Goal: Answer question/provide support: Answer question/provide support

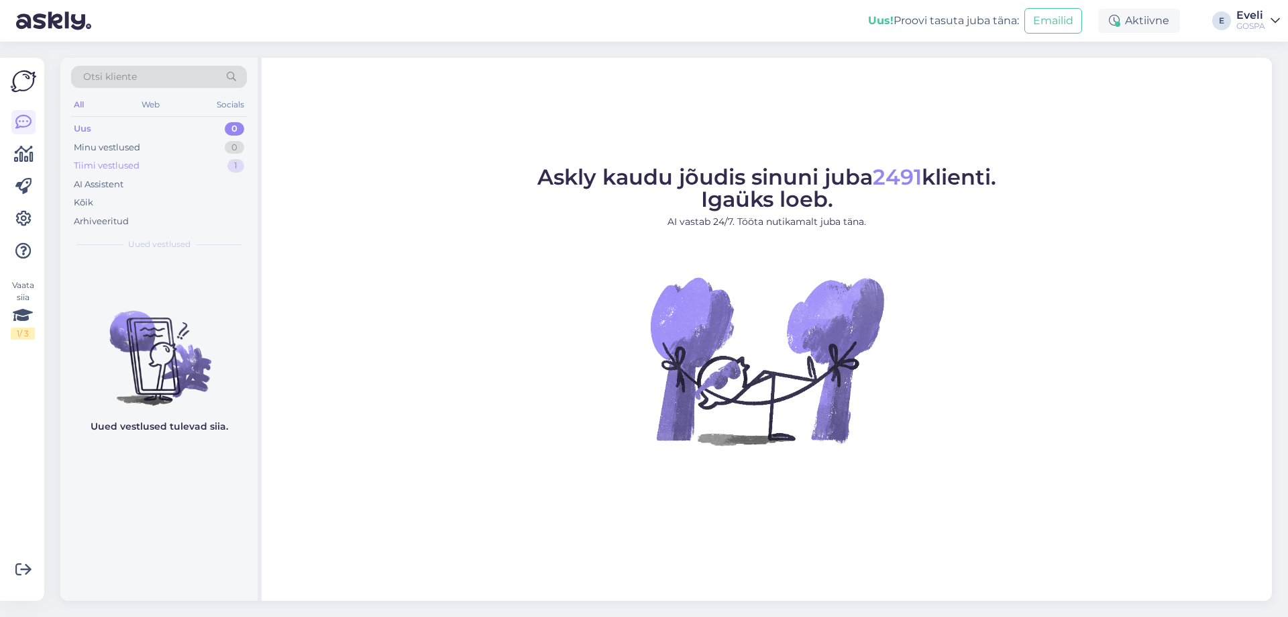
click at [187, 164] on div "Tiimi vestlused 1" at bounding box center [159, 165] width 176 height 19
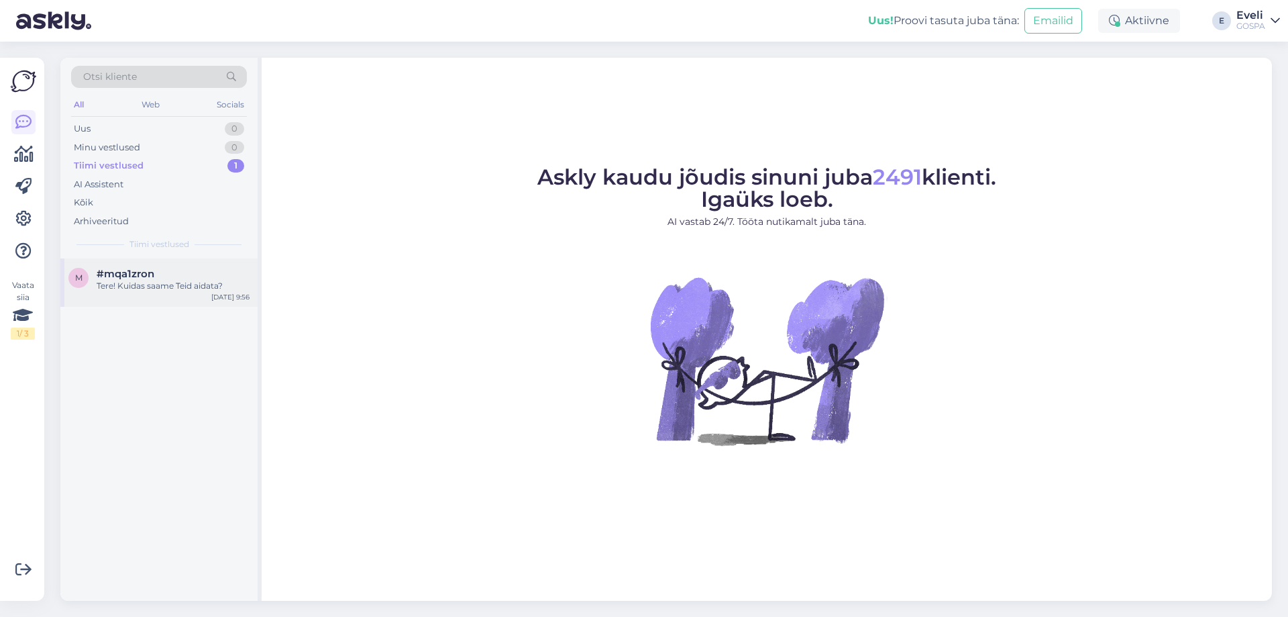
click at [171, 277] on div "#mqa1zron" at bounding box center [173, 274] width 153 height 12
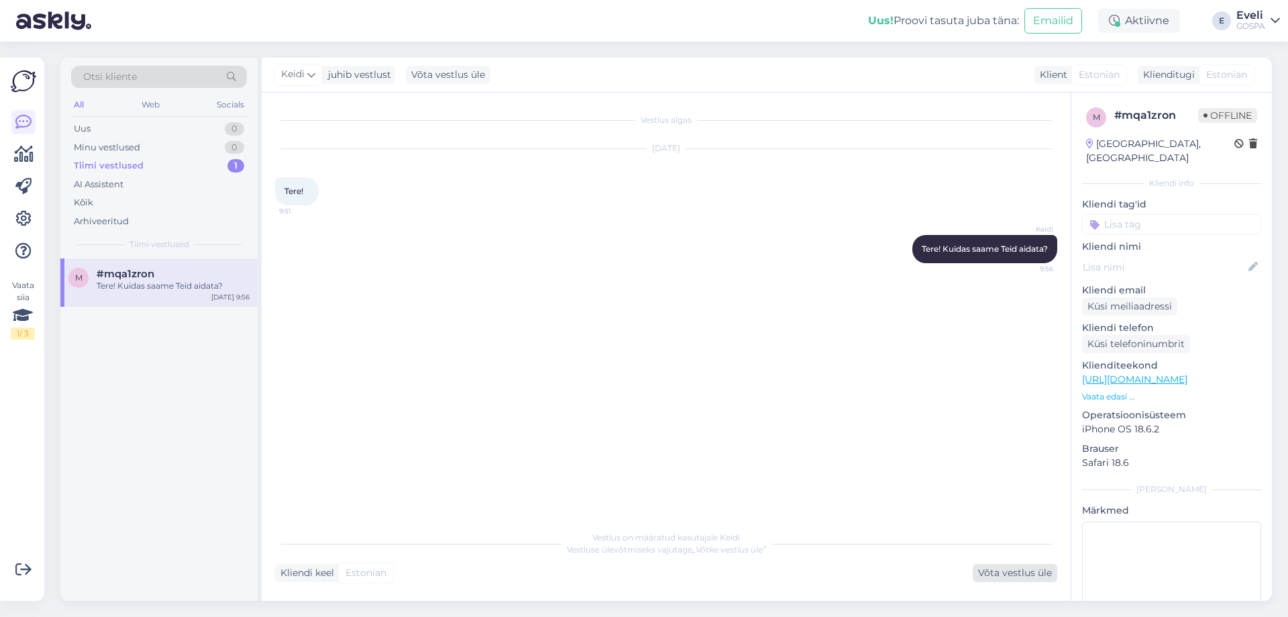
click at [1028, 572] on div "Võta vestlus üle" at bounding box center [1015, 573] width 85 height 18
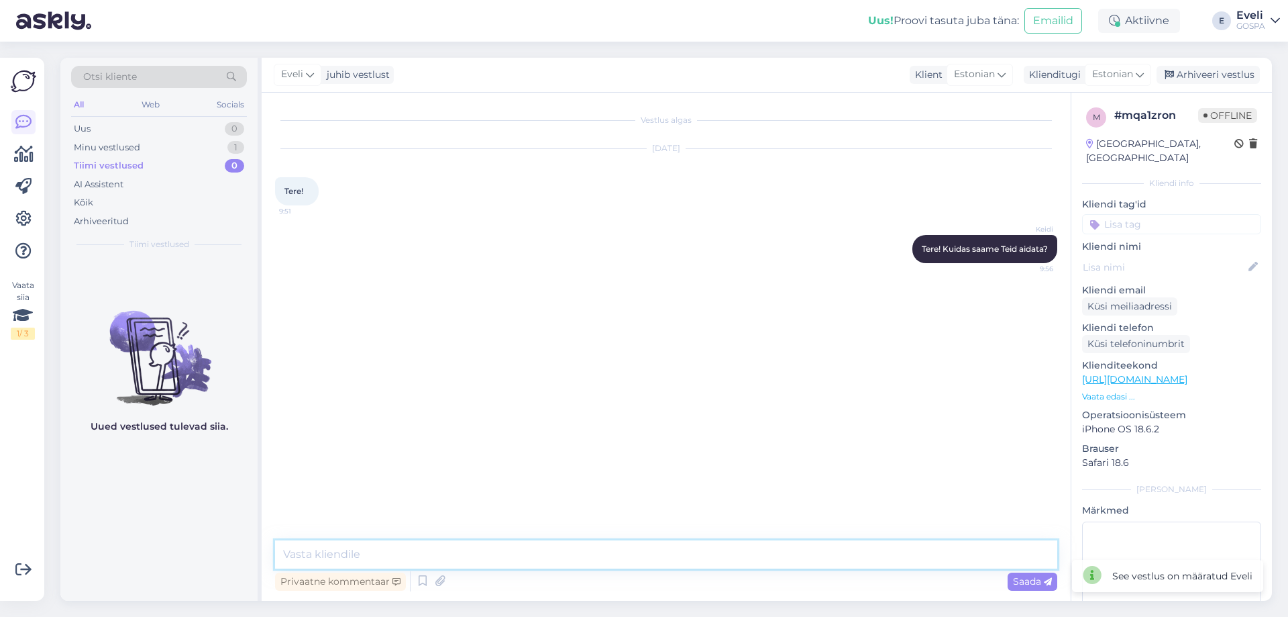
click at [774, 560] on textarea at bounding box center [666, 554] width 782 height 28
click at [1208, 76] on div "Arhiveeri vestlus" at bounding box center [1208, 75] width 103 height 18
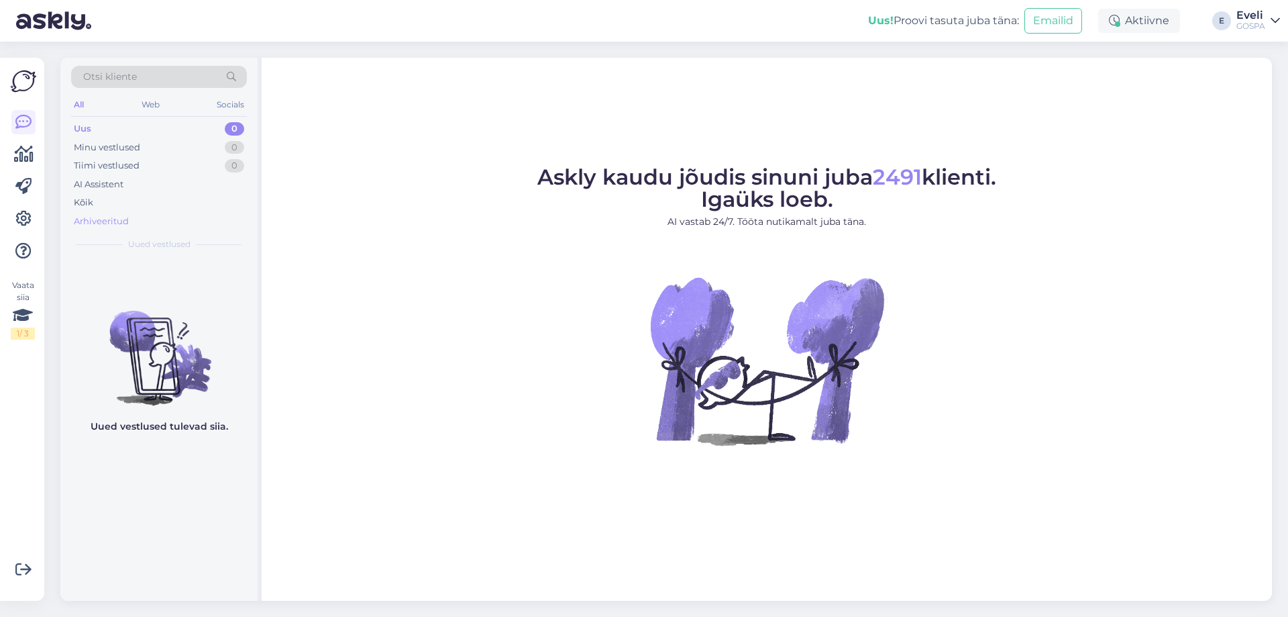
click at [110, 221] on div "Arhiveeritud" at bounding box center [101, 221] width 55 height 13
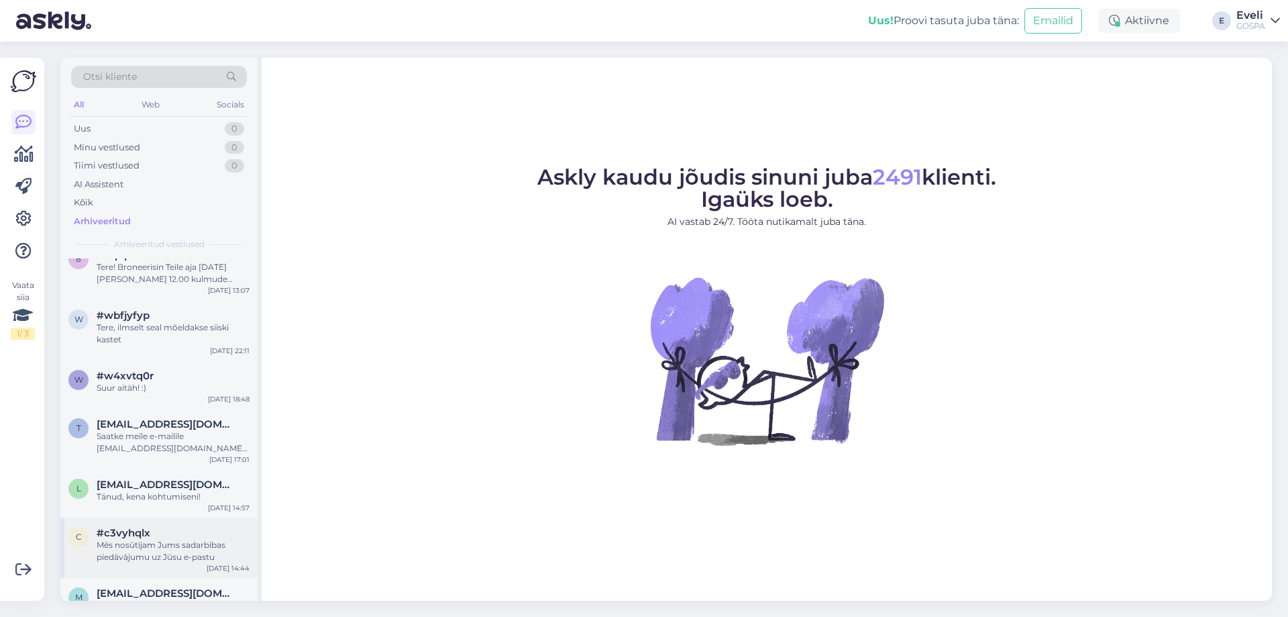
scroll to position [2683, 0]
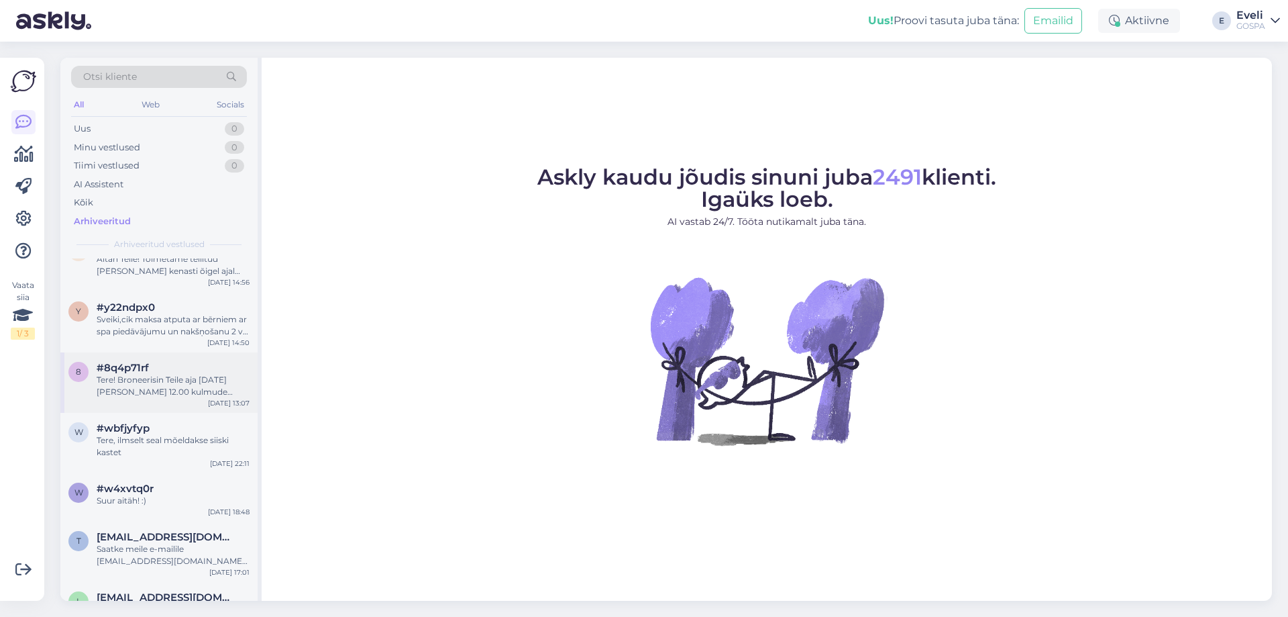
click at [150, 376] on div "Tere! Broneerisin Teile aja 11.09 kell 12.00 kulmude korrigeerimiseks." at bounding box center [173, 386] width 153 height 24
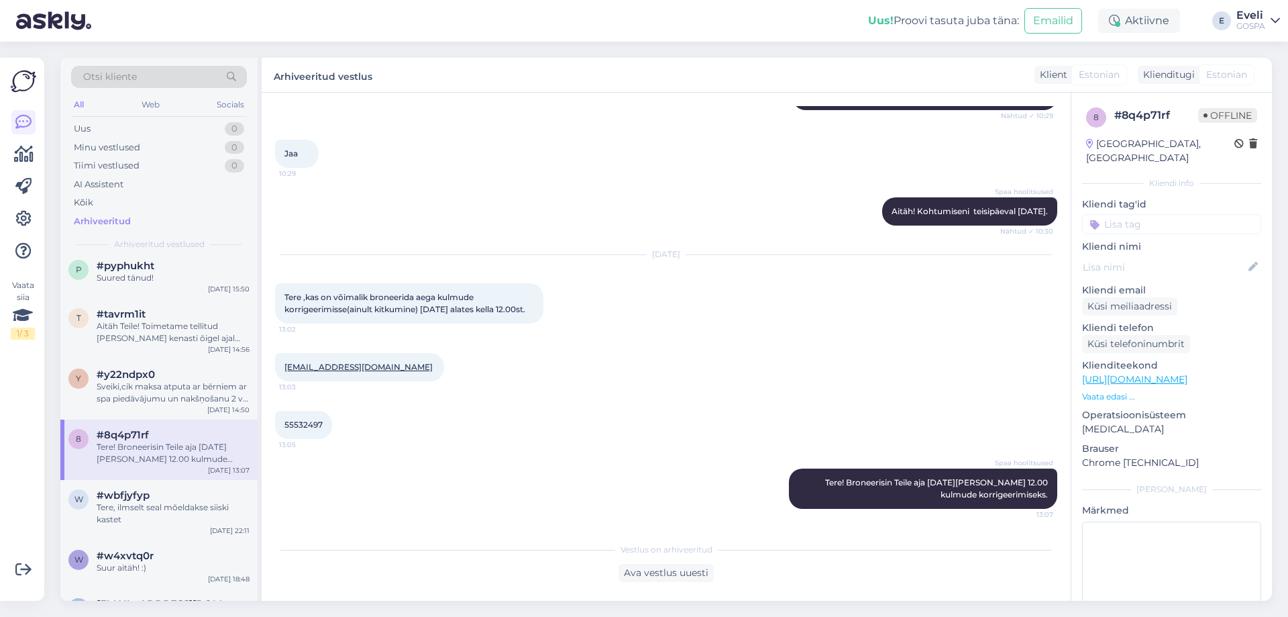
scroll to position [2549, 0]
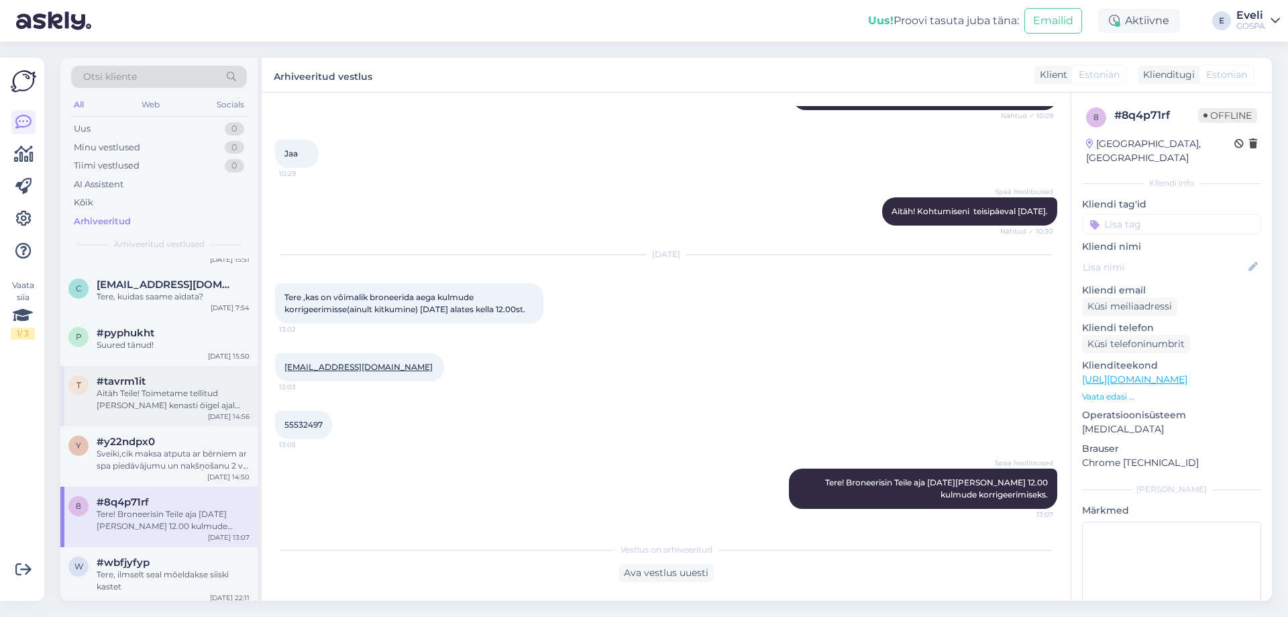
click at [160, 390] on div "Aitäh Teile! Toimetame tellitud asjad kenasti õigel ajal tuppa." at bounding box center [173, 399] width 153 height 24
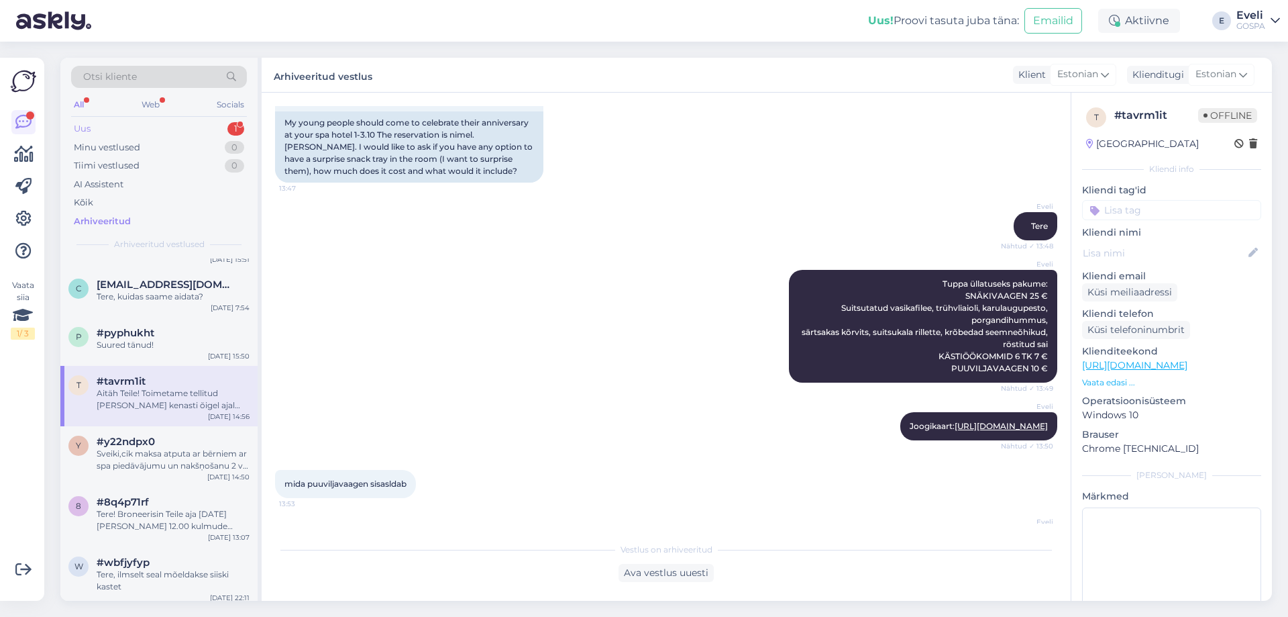
click at [144, 129] on div "Uus 1" at bounding box center [159, 128] width 176 height 19
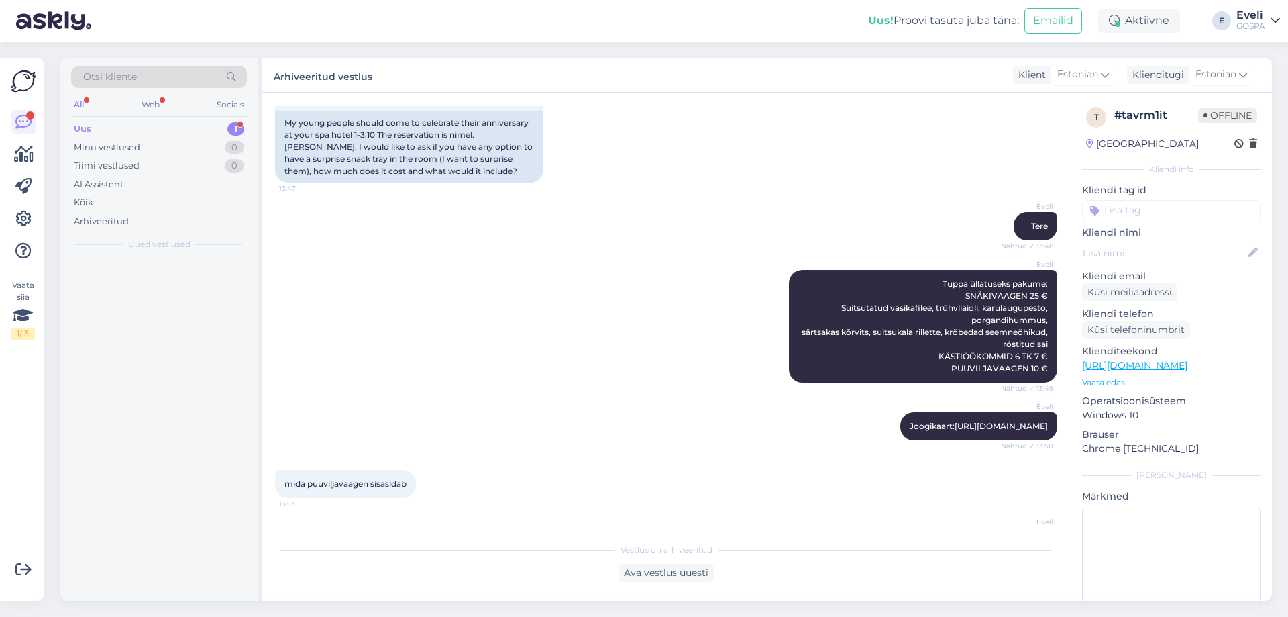
scroll to position [0, 0]
click at [131, 294] on div "kui palju maksab 13a spa külastus reedel" at bounding box center [173, 292] width 153 height 24
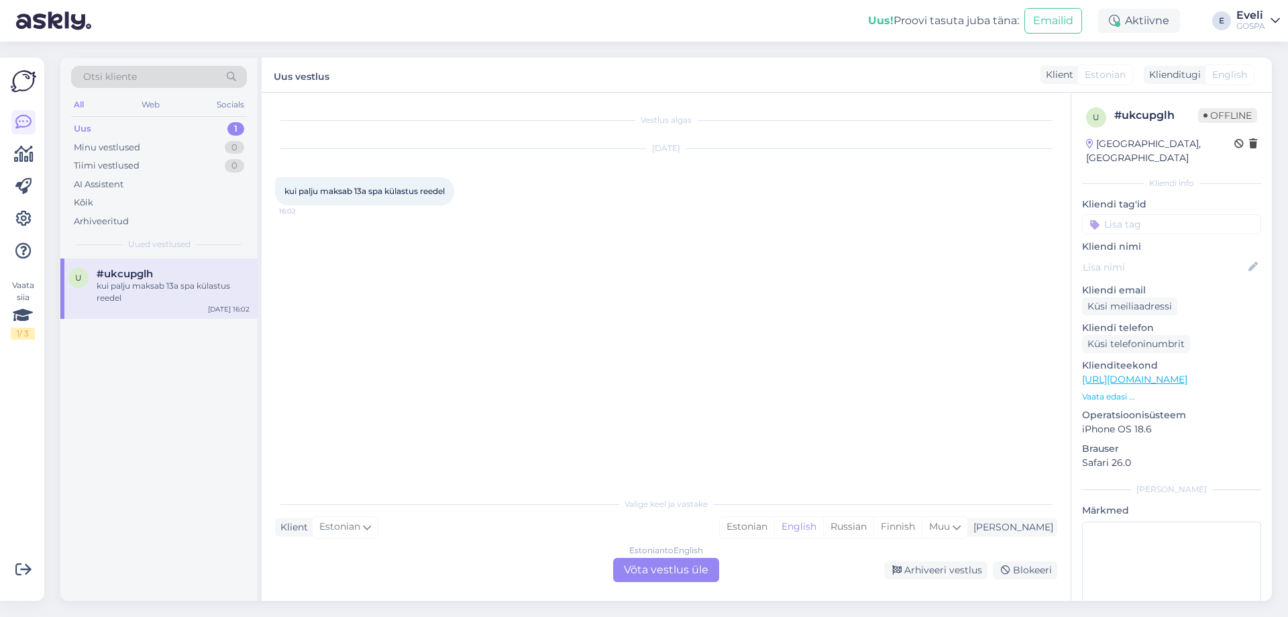
click at [578, 428] on div "Vestlus algas Sep 24 2025 kui palju maksab 13a spa külastus reedel 16:02" at bounding box center [672, 292] width 794 height 372
click at [659, 570] on div "Estonian to English Võta vestlus üle" at bounding box center [666, 569] width 106 height 24
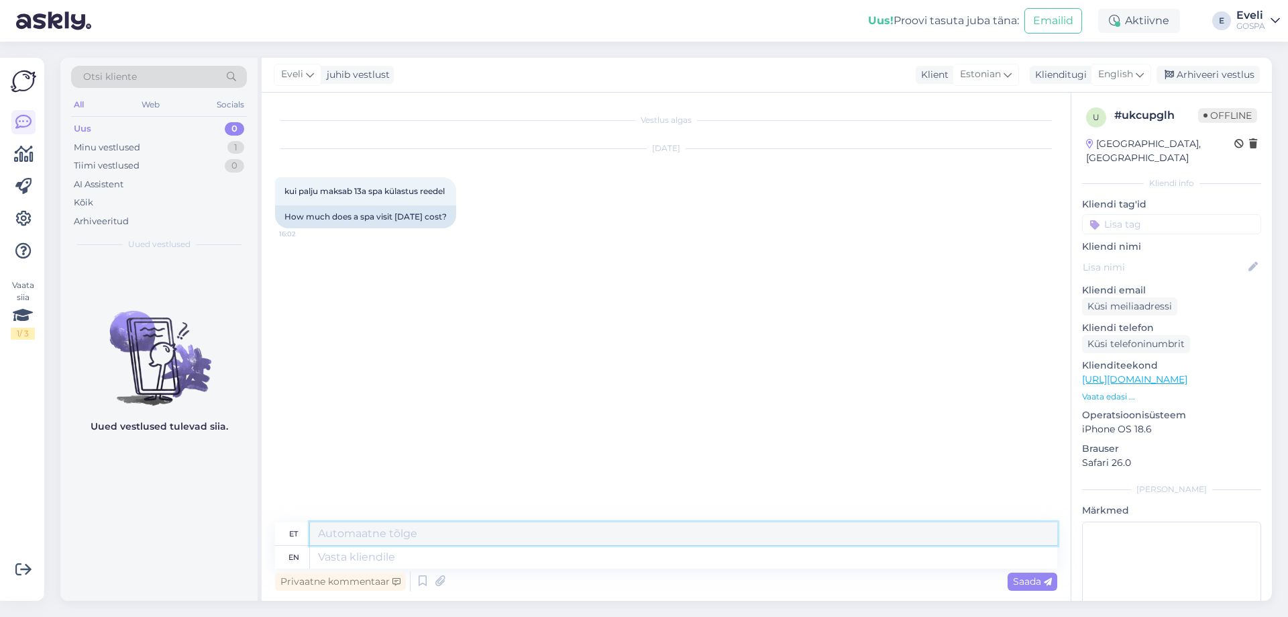
click at [554, 534] on textarea at bounding box center [683, 533] width 747 height 23
click at [1117, 70] on span "English" at bounding box center [1115, 74] width 35 height 15
type input "es"
click at [1080, 158] on link "Estonian" at bounding box center [1091, 155] width 148 height 21
click at [451, 562] on textarea at bounding box center [666, 554] width 782 height 28
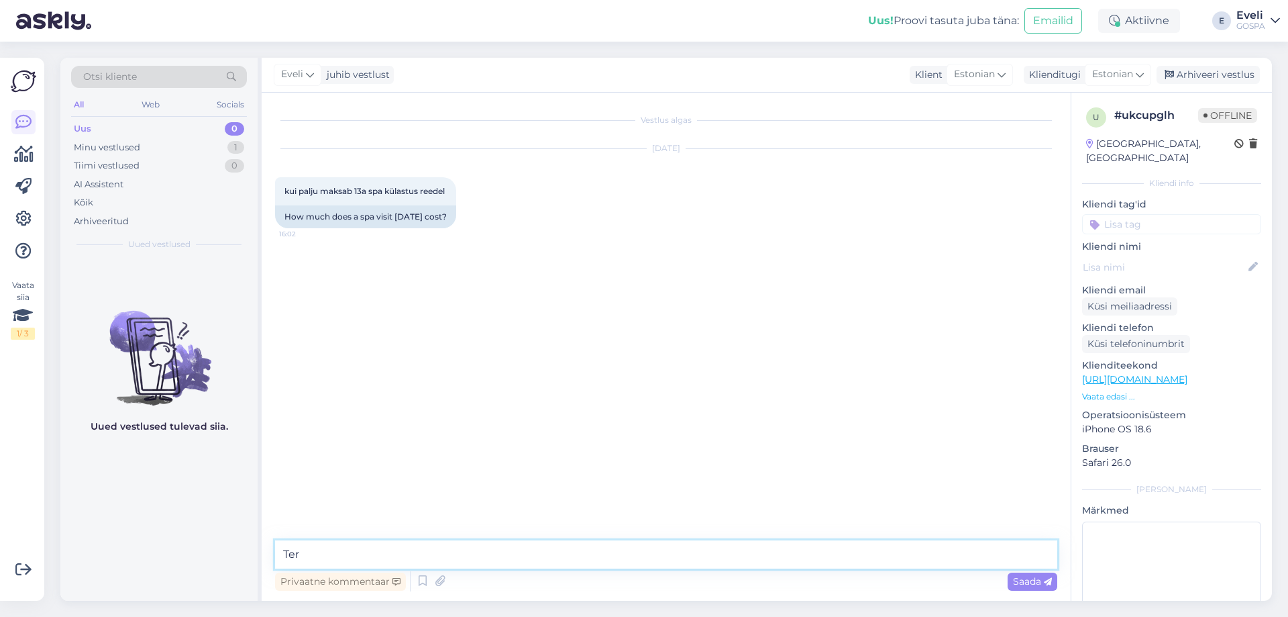
type textarea "Tere"
click at [398, 553] on textarea "Aitäh küsimast! Hind reedel on 13 €." at bounding box center [666, 554] width 782 height 28
click at [487, 557] on textarea "Aitäh küsimast! Hind reedel on 13 €." at bounding box center [666, 554] width 782 height 28
click at [449, 550] on textarea "Aitäh küsimast! Hind reedel on 13 €." at bounding box center [666, 554] width 782 height 28
type textarea "Aitäh küsimast! Hind reedel on lapsele 13 €."
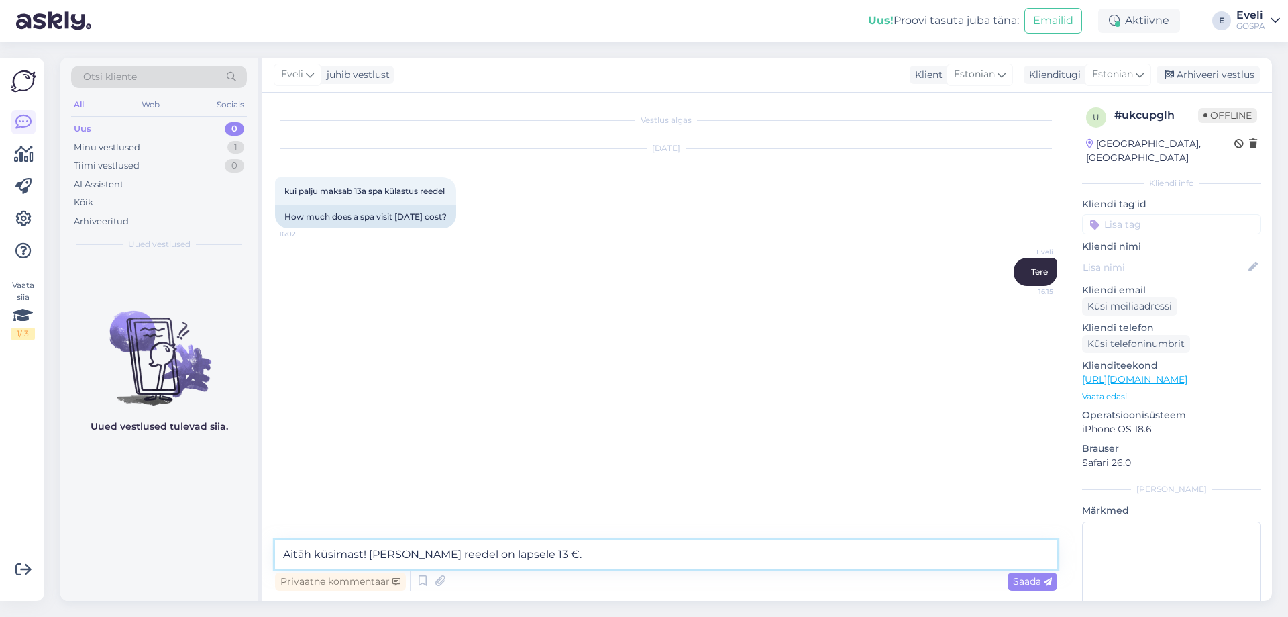
click at [552, 549] on textarea "Aitäh küsimast! Hind reedel on lapsele 13 €." at bounding box center [666, 554] width 782 height 28
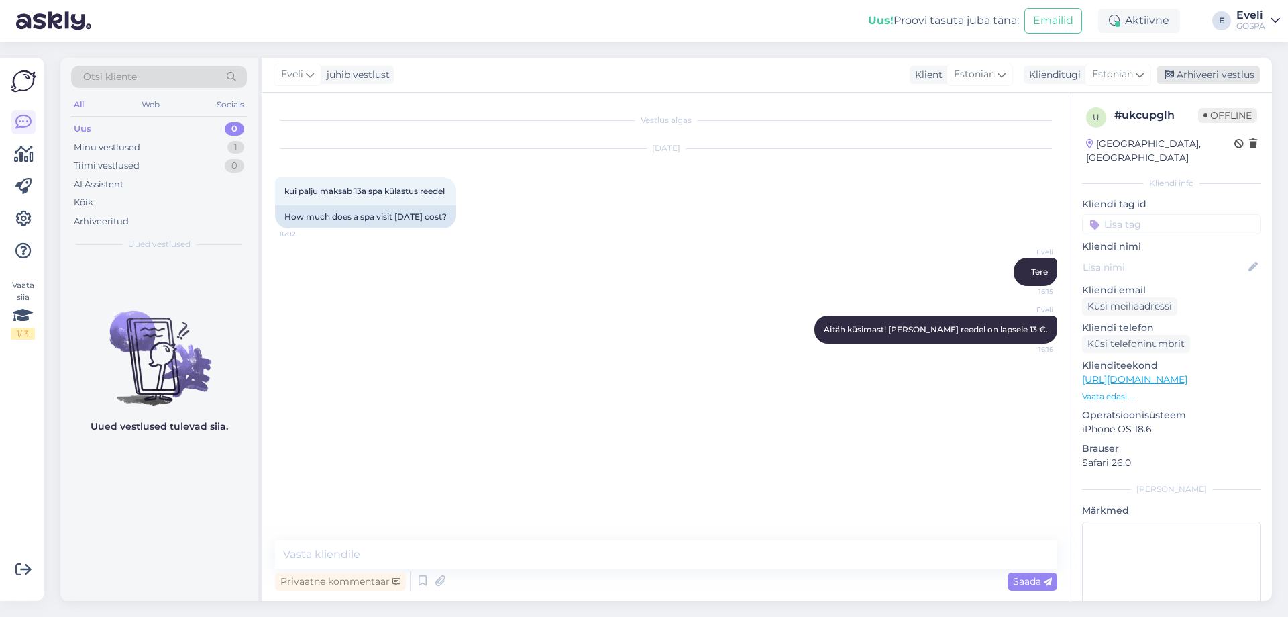
click at [1215, 80] on div "Arhiveeri vestlus" at bounding box center [1208, 75] width 103 height 18
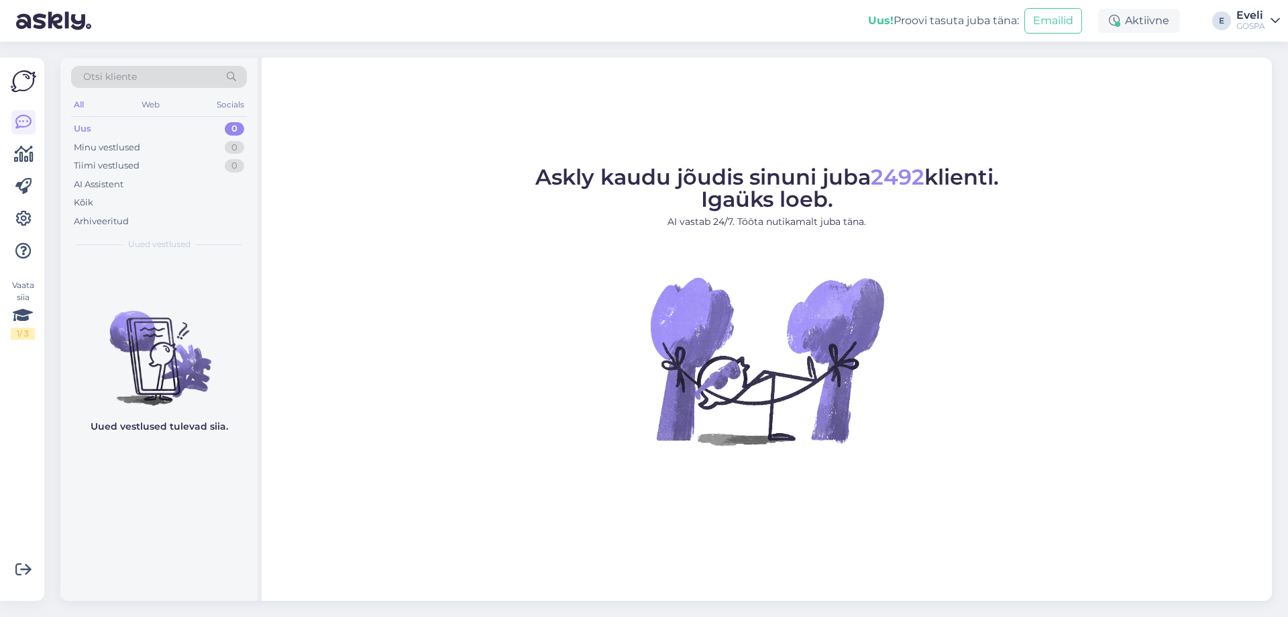
click at [1263, 21] on div "GOSPA" at bounding box center [1250, 26] width 29 height 11
drag, startPoint x: 1153, startPoint y: 119, endPoint x: 1118, endPoint y: 117, distance: 35.0
click at [1152, 119] on div "Logi välja" at bounding box center [1160, 115] width 239 height 24
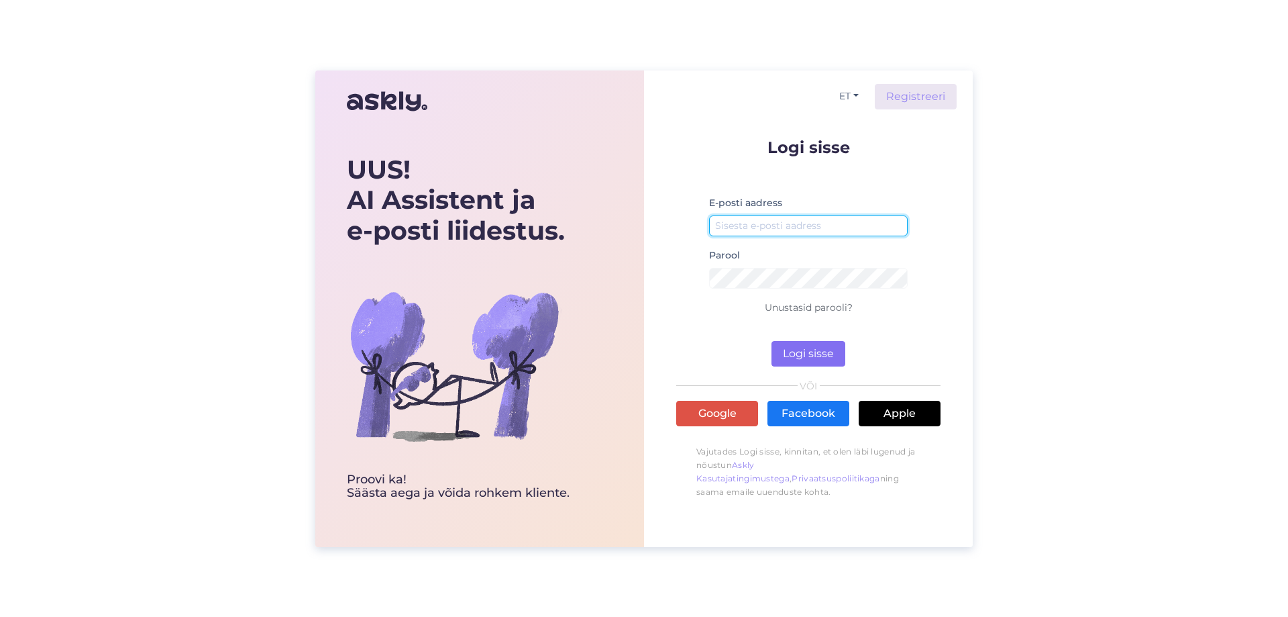
type input "[EMAIL_ADDRESS][DOMAIN_NAME]"
click at [798, 359] on button "Logi sisse" at bounding box center [809, 353] width 74 height 25
